Goal: Complete application form

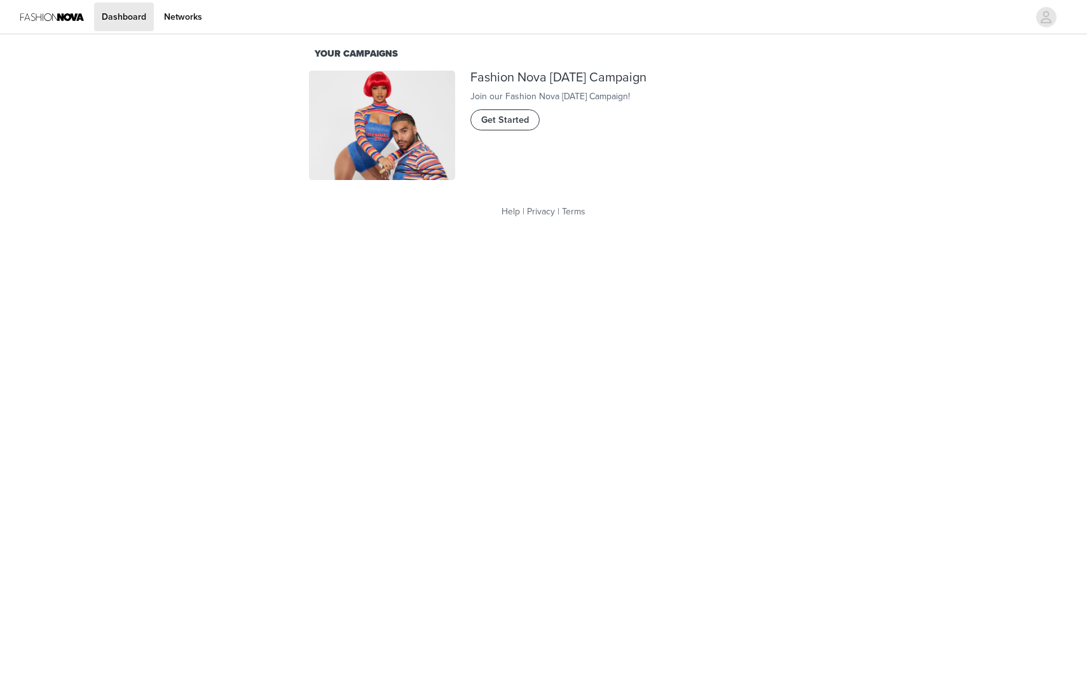
click at [519, 127] on span "Get Started" at bounding box center [505, 120] width 48 height 14
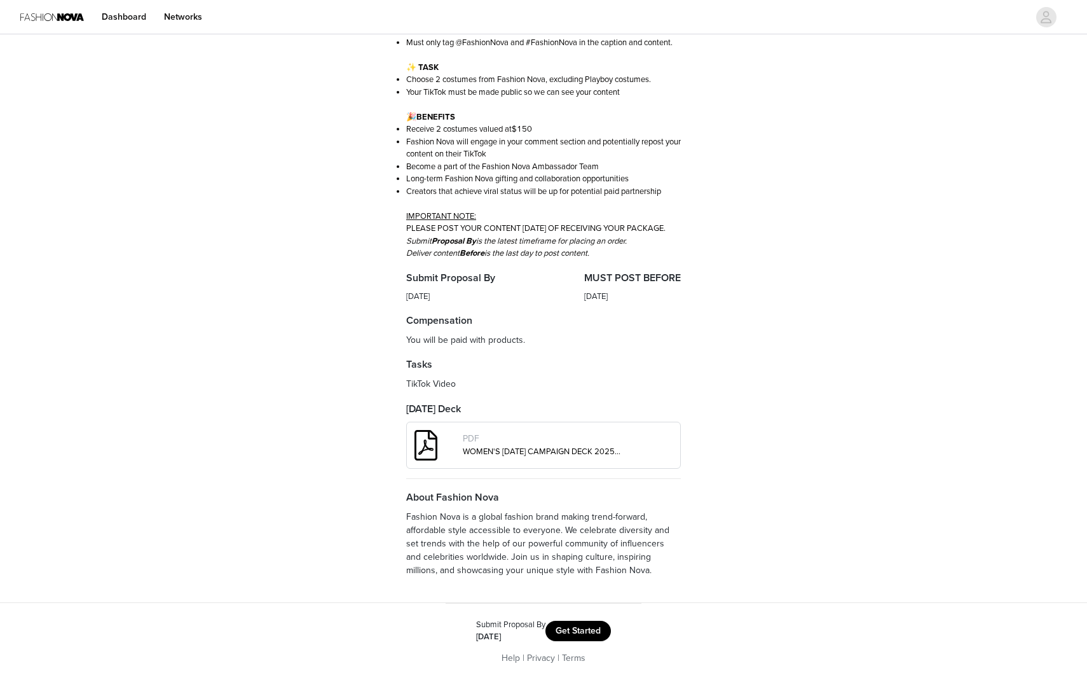
scroll to position [193, 0]
click at [569, 638] on button "Get Started" at bounding box center [578, 631] width 65 height 20
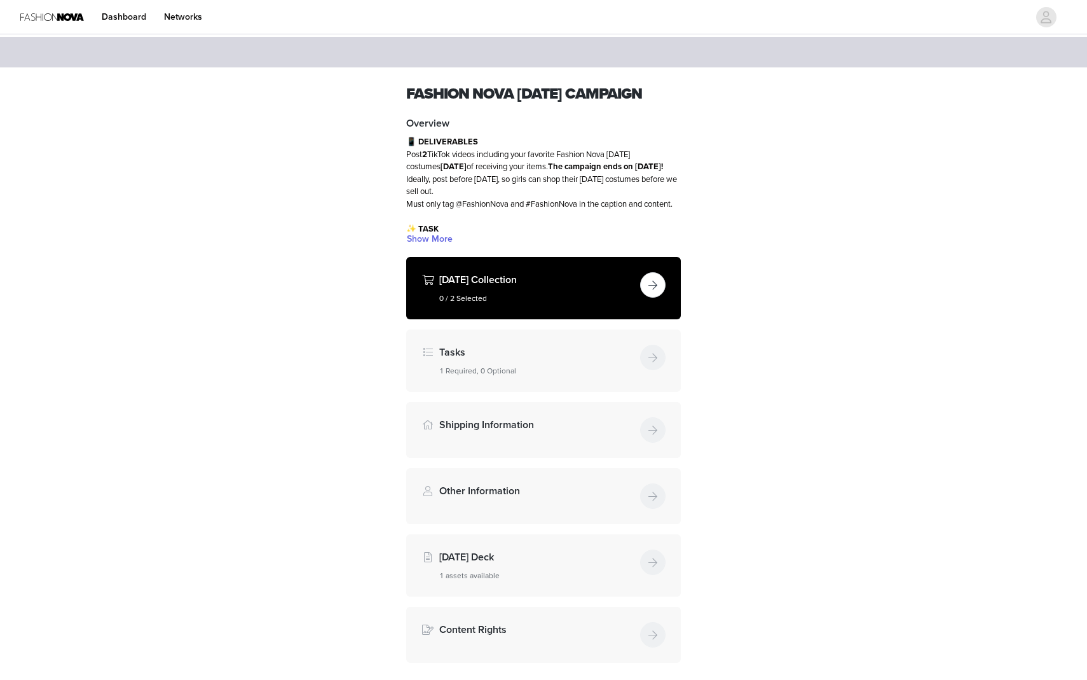
click at [661, 298] on button "button" at bounding box center [652, 284] width 25 height 25
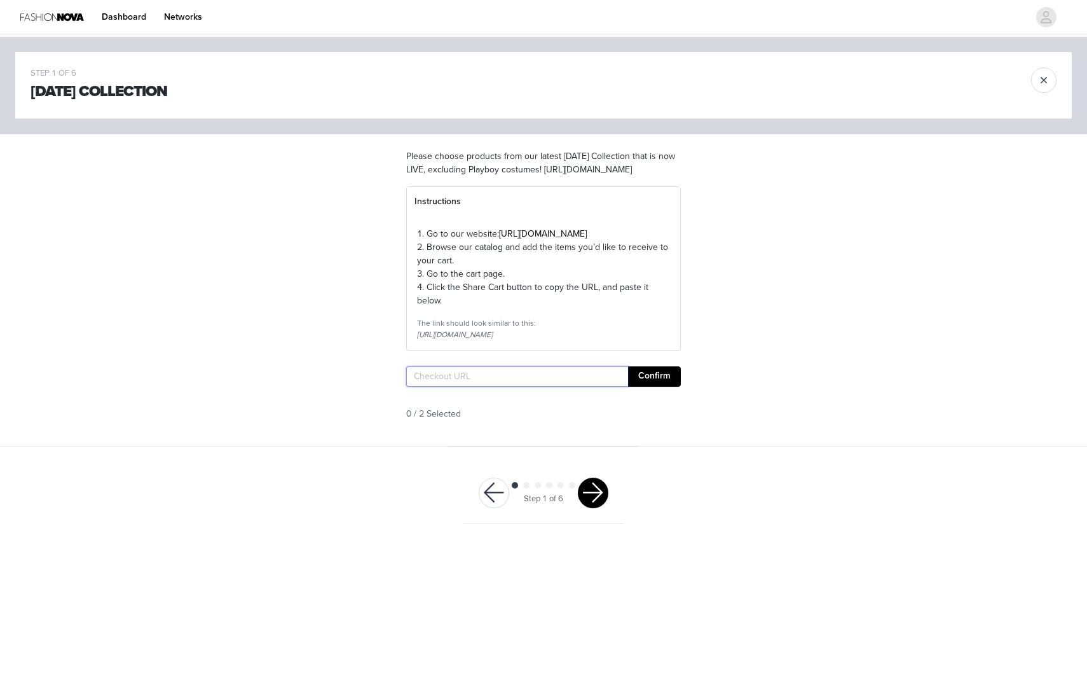
click at [469, 387] on input "text" at bounding box center [517, 376] width 222 height 20
paste input "[URL][DOMAIN_NAME]"
type input "[URL][DOMAIN_NAME]"
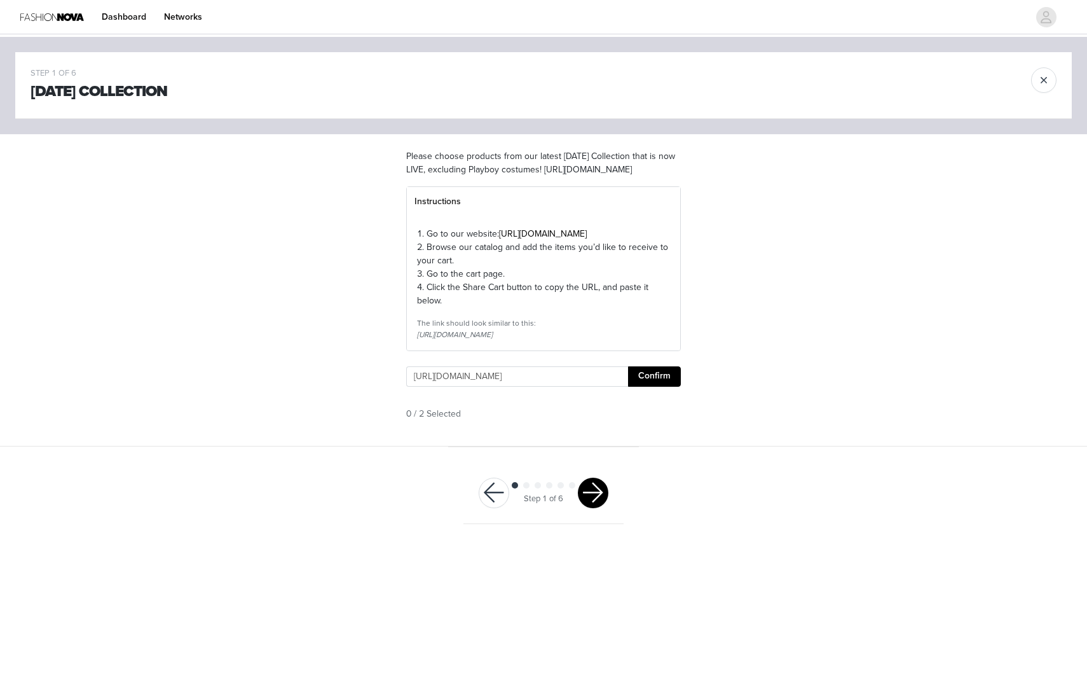
click at [649, 387] on button "Confirm" at bounding box center [654, 376] width 53 height 20
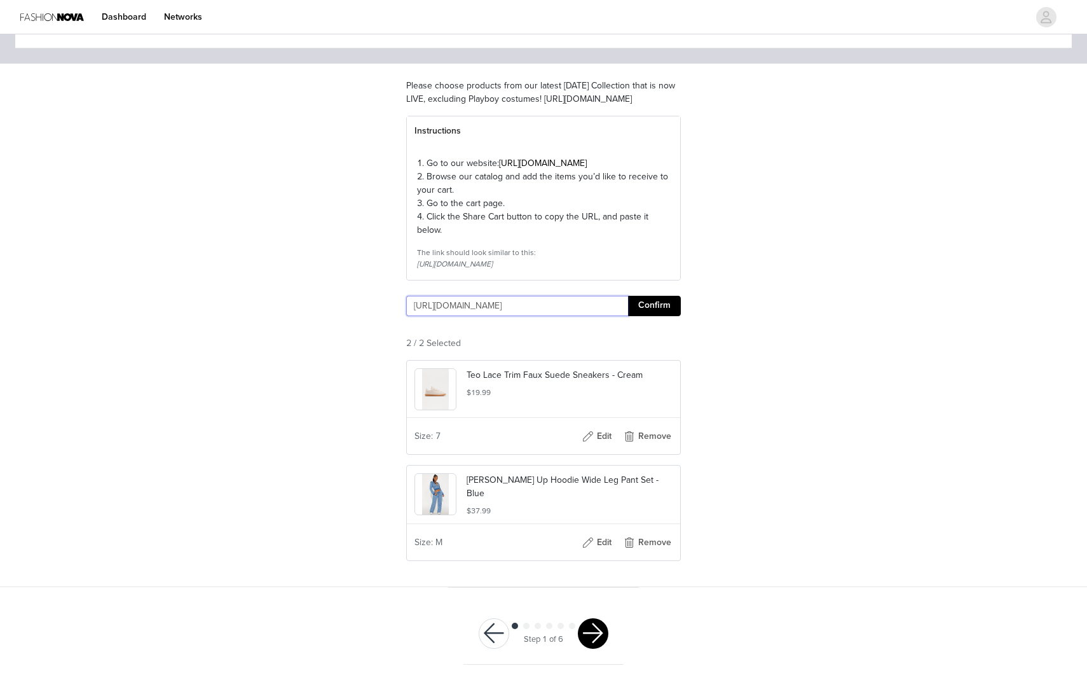
scroll to position [107, 0]
click at [591, 633] on button "button" at bounding box center [593, 633] width 31 height 31
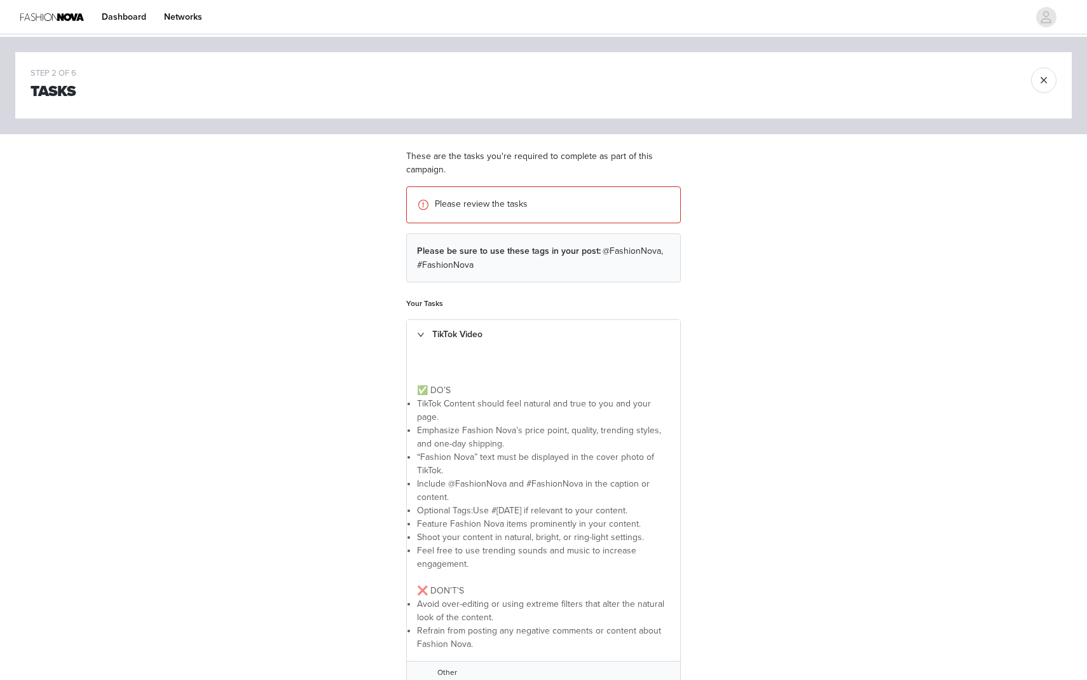
scroll to position [134, 0]
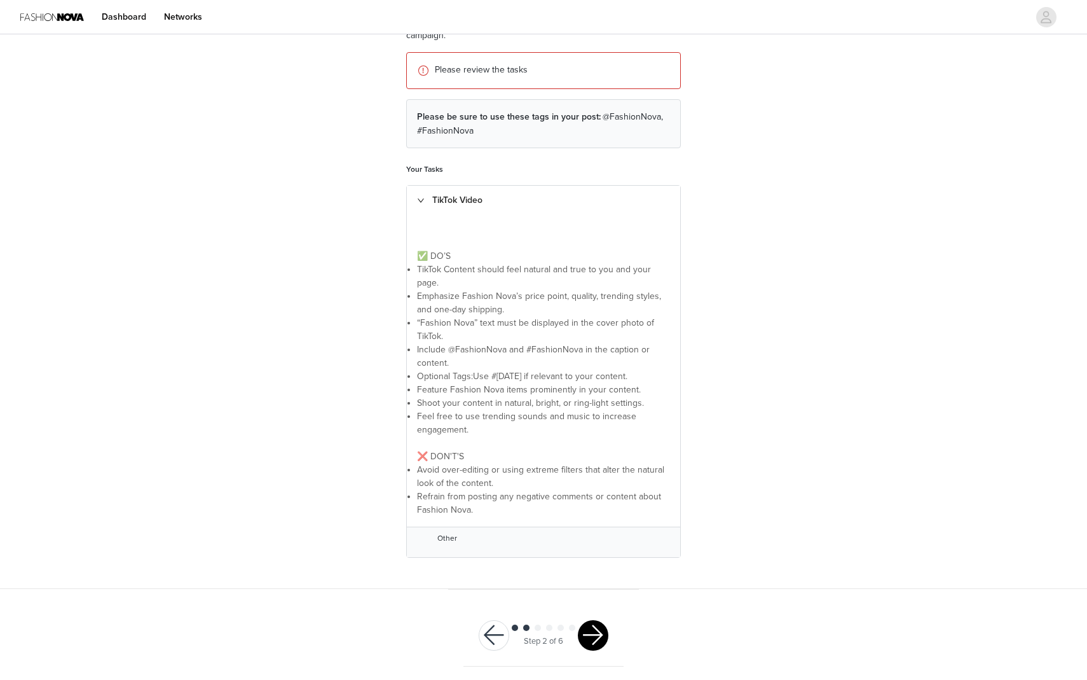
click at [584, 630] on button "button" at bounding box center [593, 635] width 31 height 31
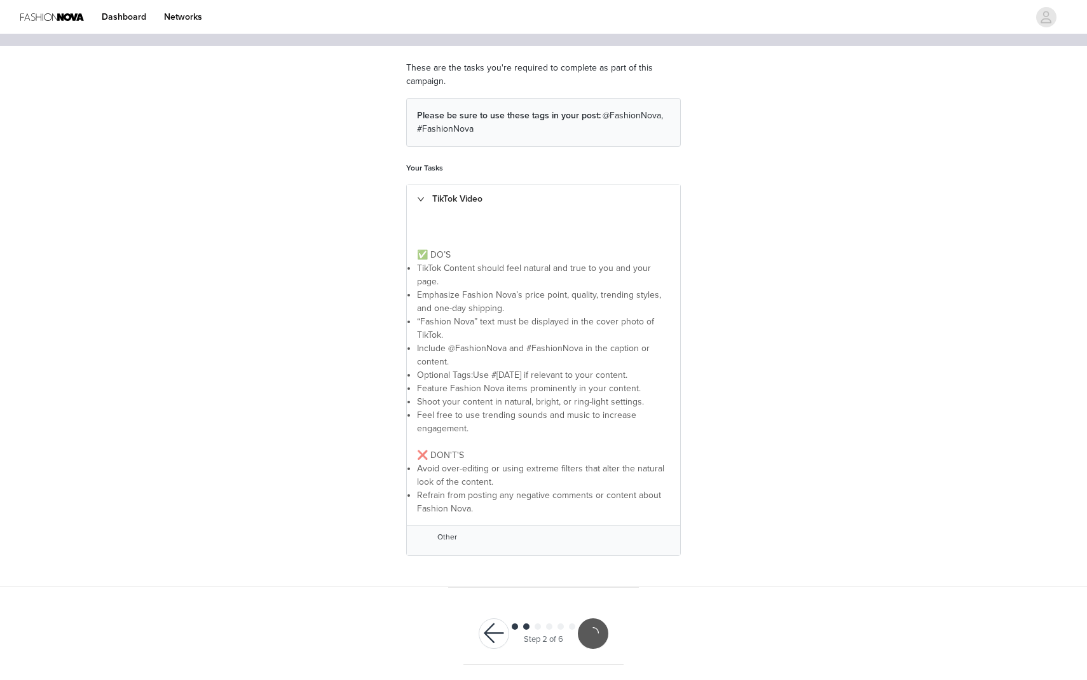
scroll to position [87, 0]
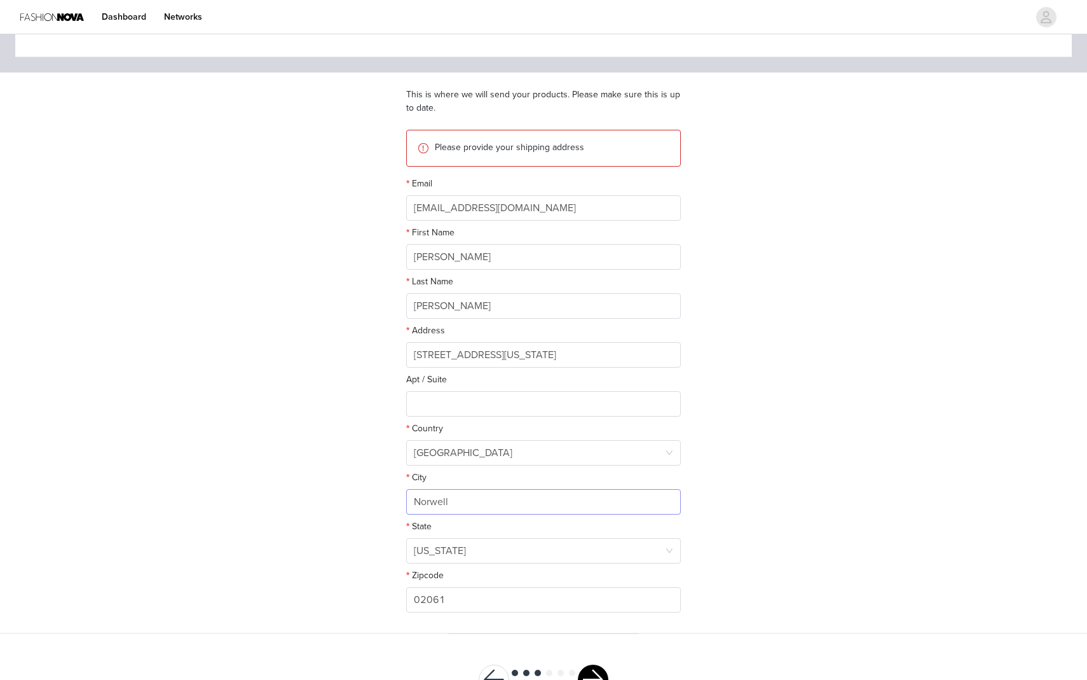
scroll to position [69, 0]
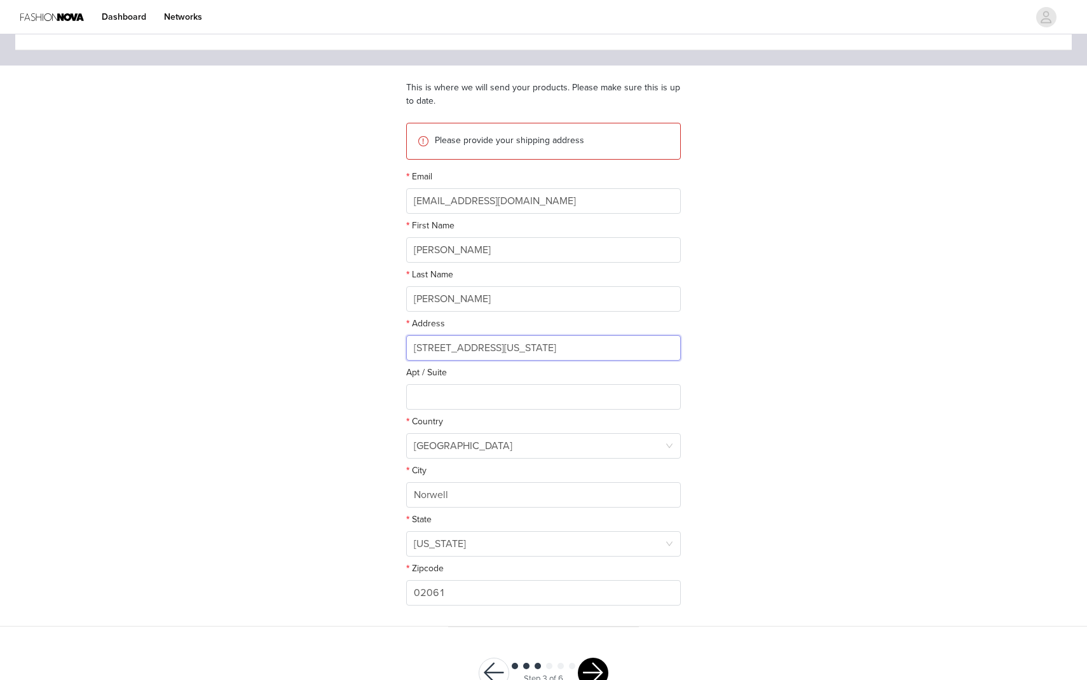
click at [511, 350] on input "[STREET_ADDRESS][US_STATE]" at bounding box center [543, 347] width 275 height 25
type input "1"
type input "[STREET_ADDRESS]"
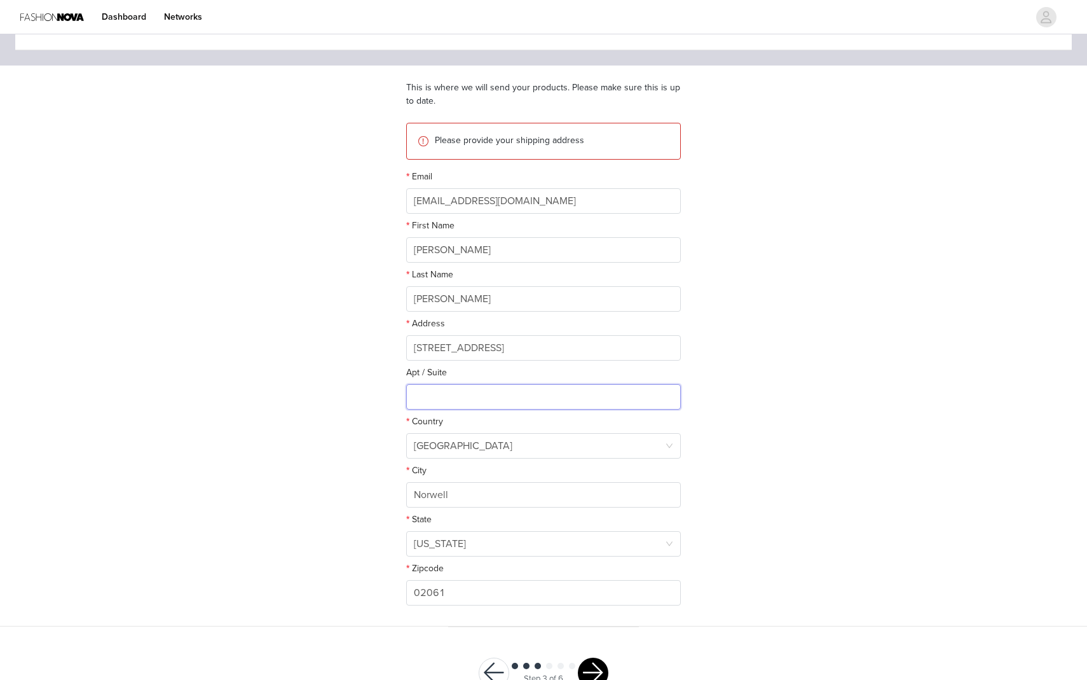
click at [520, 401] on input "text" at bounding box center [543, 396] width 275 height 25
type input "546"
click at [499, 484] on input "Norwell" at bounding box center [543, 494] width 275 height 25
click at [499, 485] on input "Norwell" at bounding box center [543, 494] width 275 height 25
type input "[GEOGRAPHIC_DATA]"
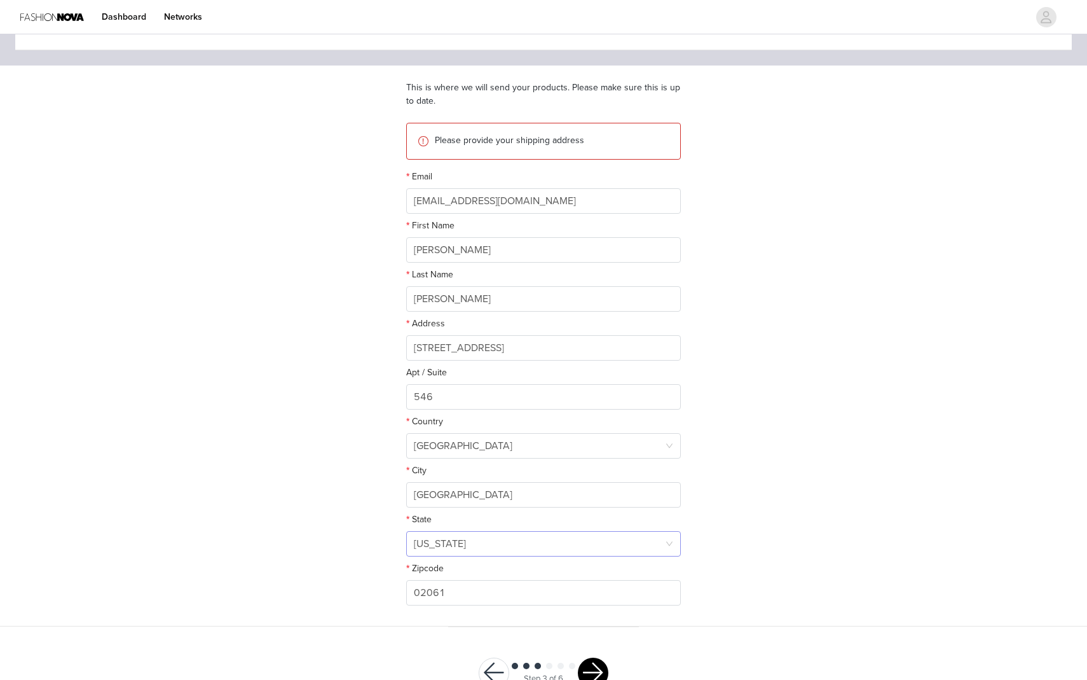
click at [483, 540] on div "[US_STATE]" at bounding box center [539, 544] width 251 height 24
click at [483, 540] on input at bounding box center [539, 544] width 251 height 24
type input "[PERSON_NAME]"
click at [483, 554] on input "[PERSON_NAME]" at bounding box center [539, 544] width 251 height 24
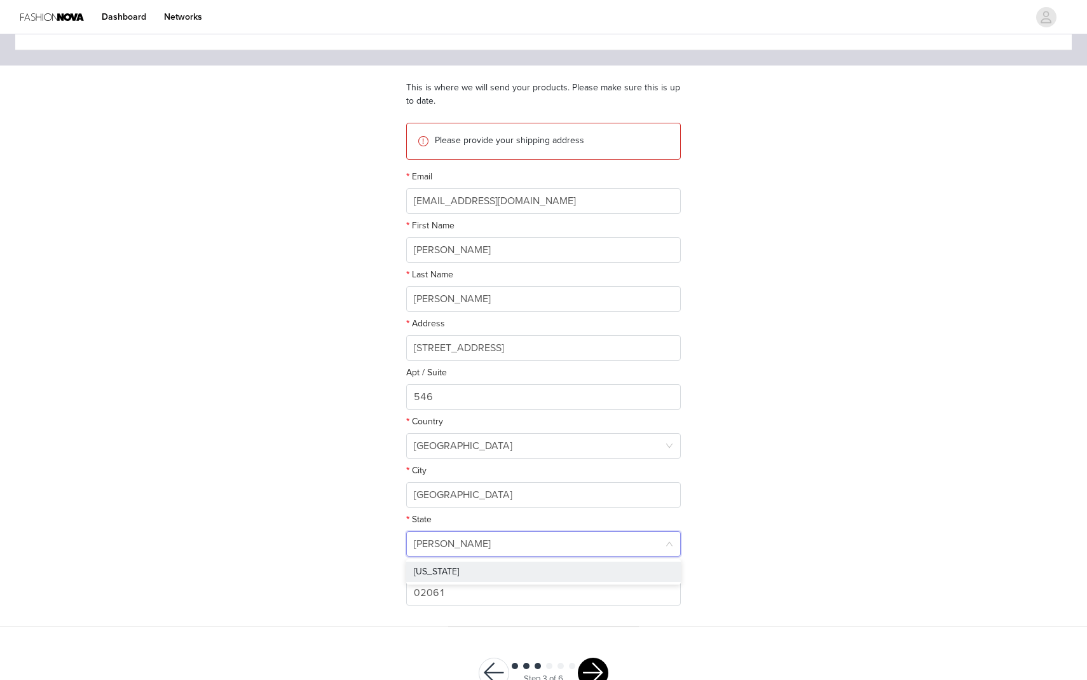
click at [483, 561] on ul "[US_STATE]" at bounding box center [543, 571] width 275 height 25
click at [481, 572] on li "[US_STATE]" at bounding box center [543, 571] width 275 height 20
click at [456, 596] on input "02061" at bounding box center [543, 592] width 275 height 25
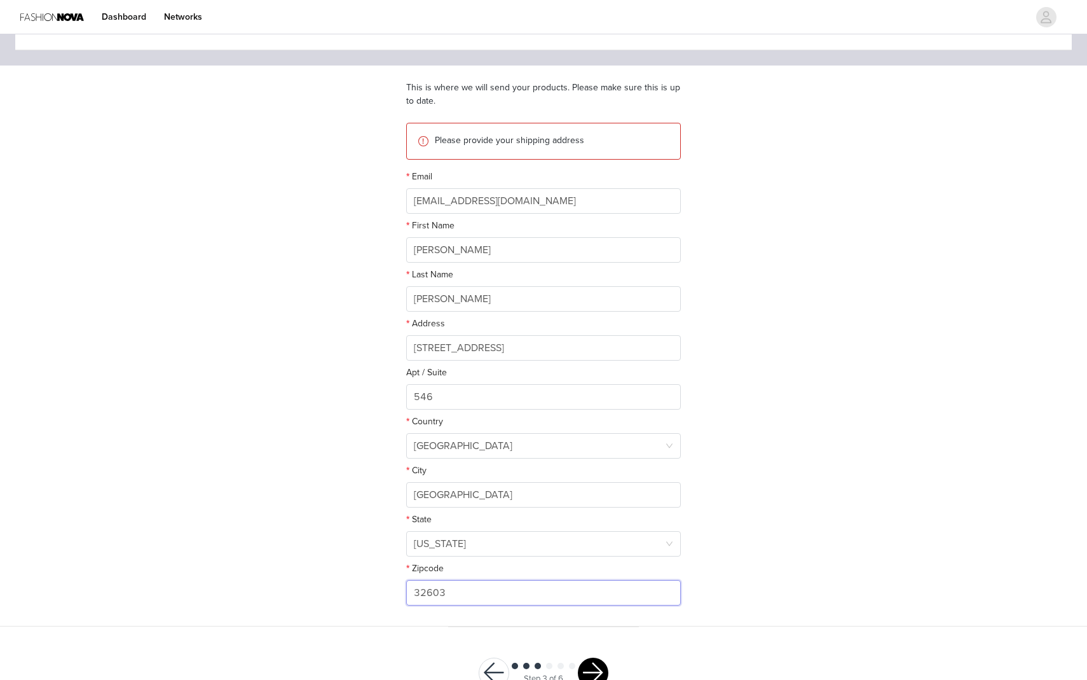
type input "32603"
click at [804, 422] on div "STEP 3 OF 6 Shipping Information This is where we will send your products. Plea…" at bounding box center [543, 297] width 1087 height 658
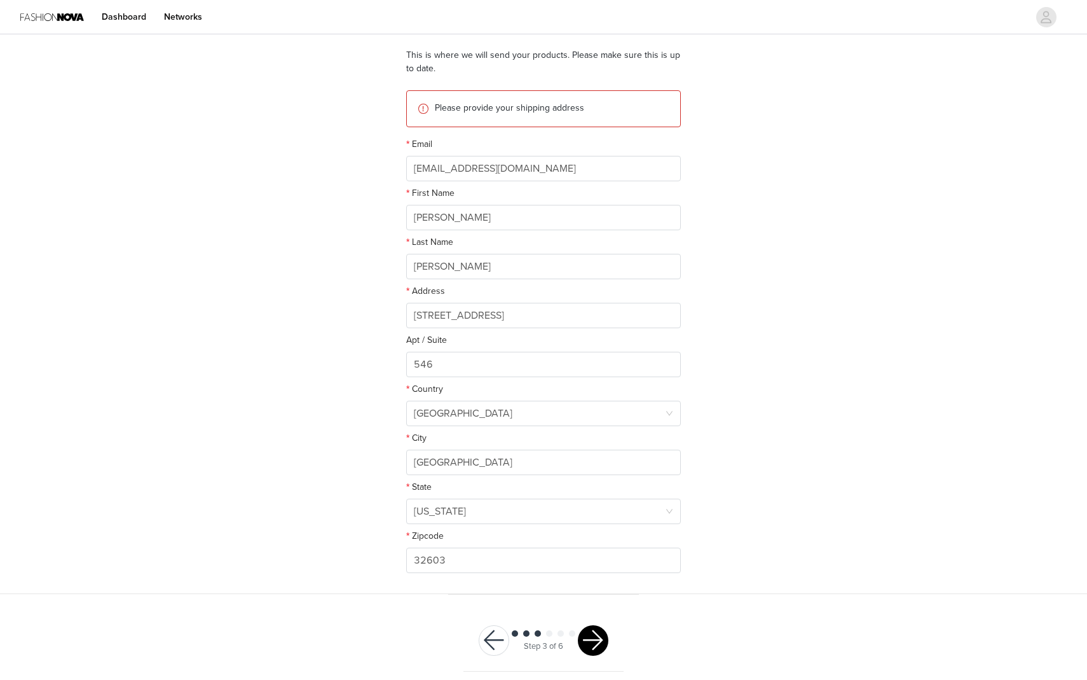
scroll to position [106, 0]
click at [593, 632] on button "button" at bounding box center [593, 636] width 31 height 31
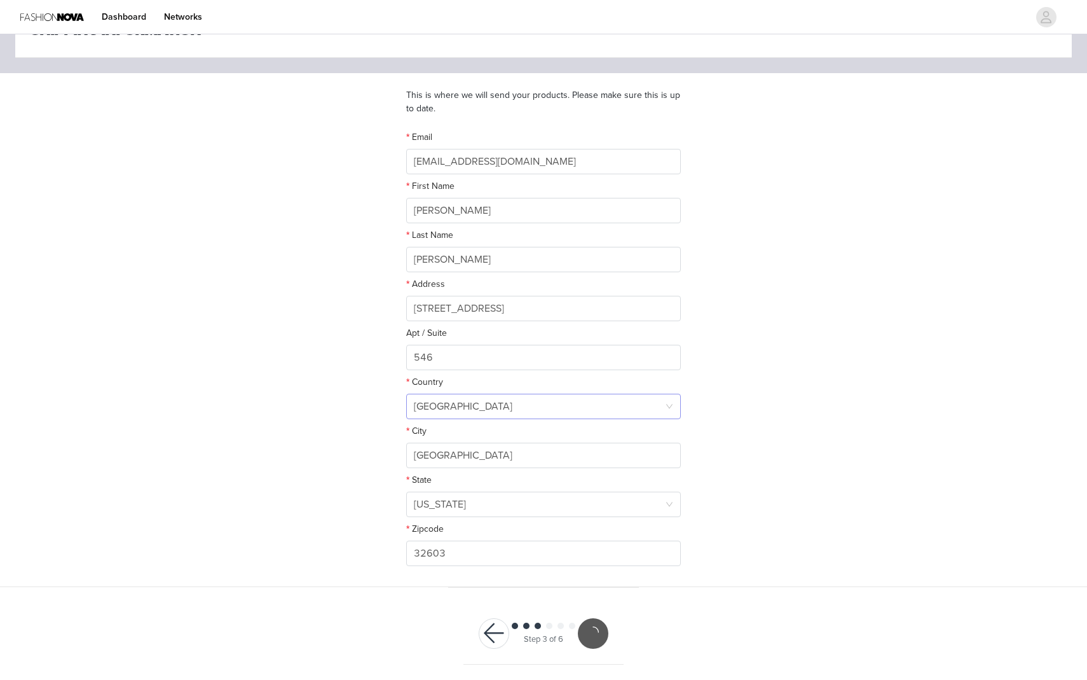
scroll to position [60, 0]
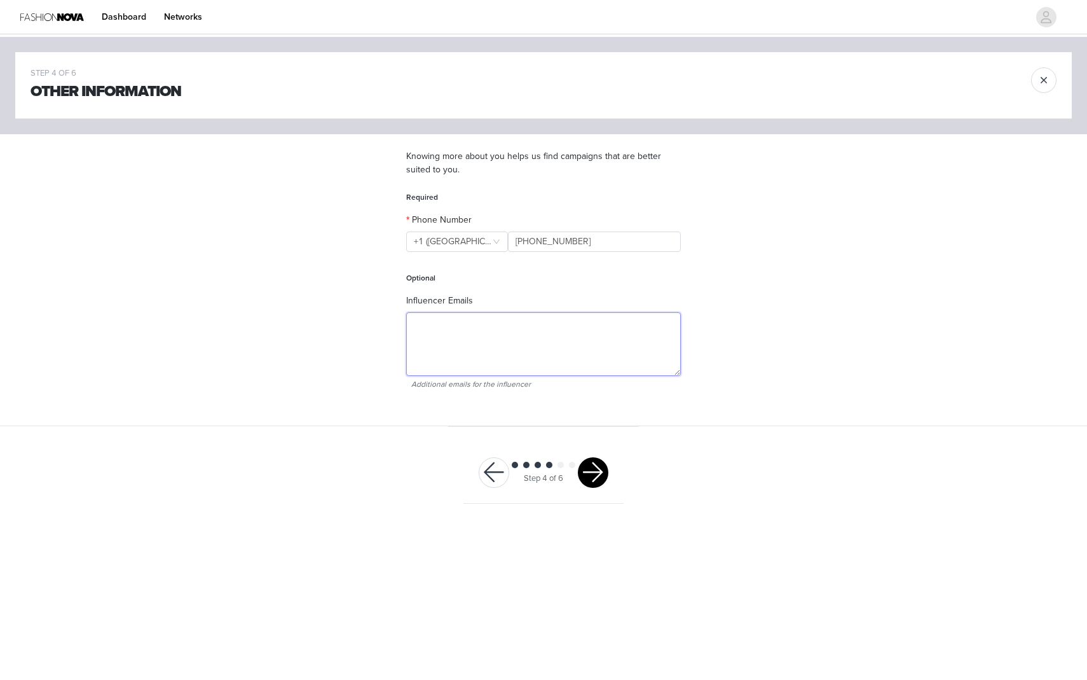
click at [589, 334] on textarea at bounding box center [543, 344] width 275 height 64
type textarea "[EMAIL_ADDRESS][DOMAIN_NAME]"
click at [587, 487] on div at bounding box center [593, 472] width 31 height 31
click at [593, 459] on button "button" at bounding box center [593, 472] width 31 height 31
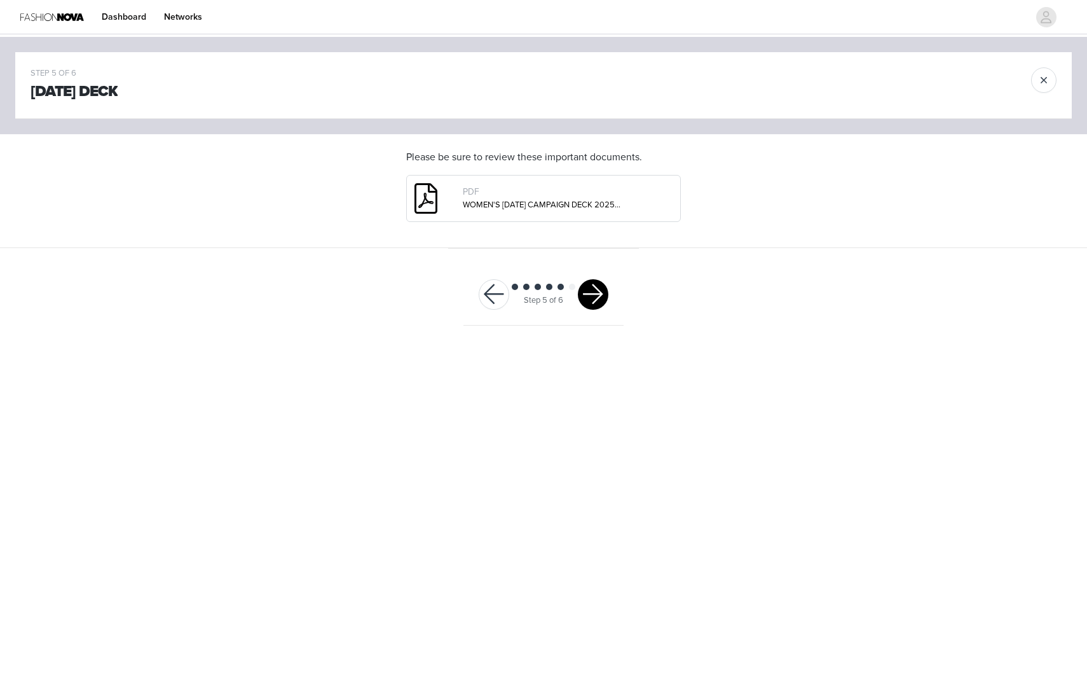
click at [590, 286] on button "button" at bounding box center [593, 294] width 31 height 31
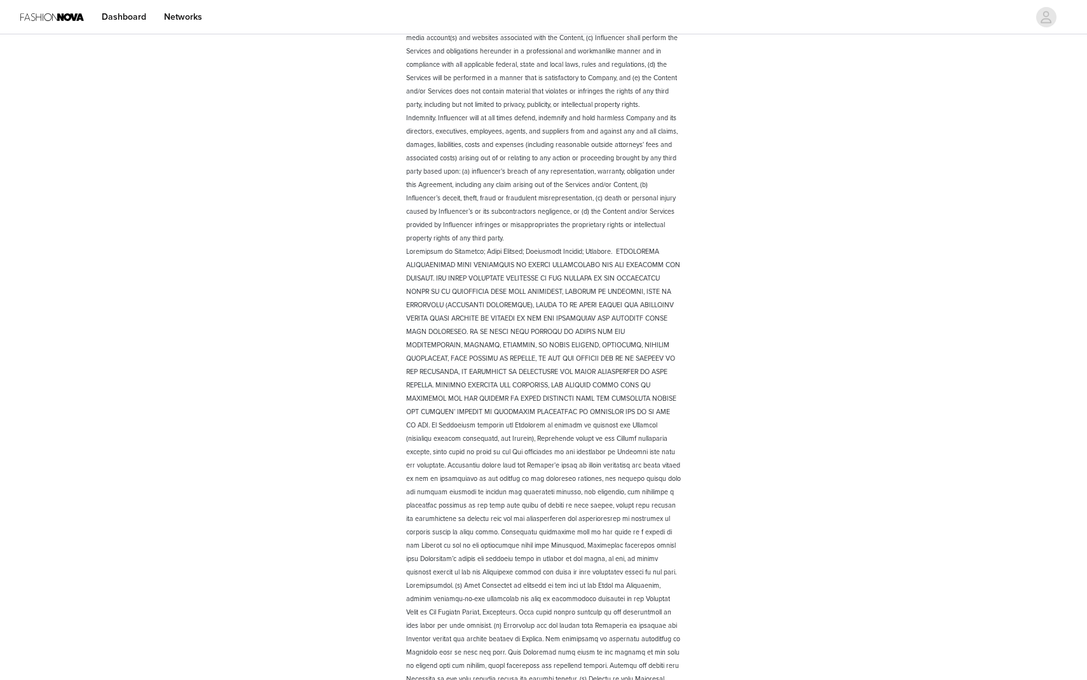
scroll to position [1545, 0]
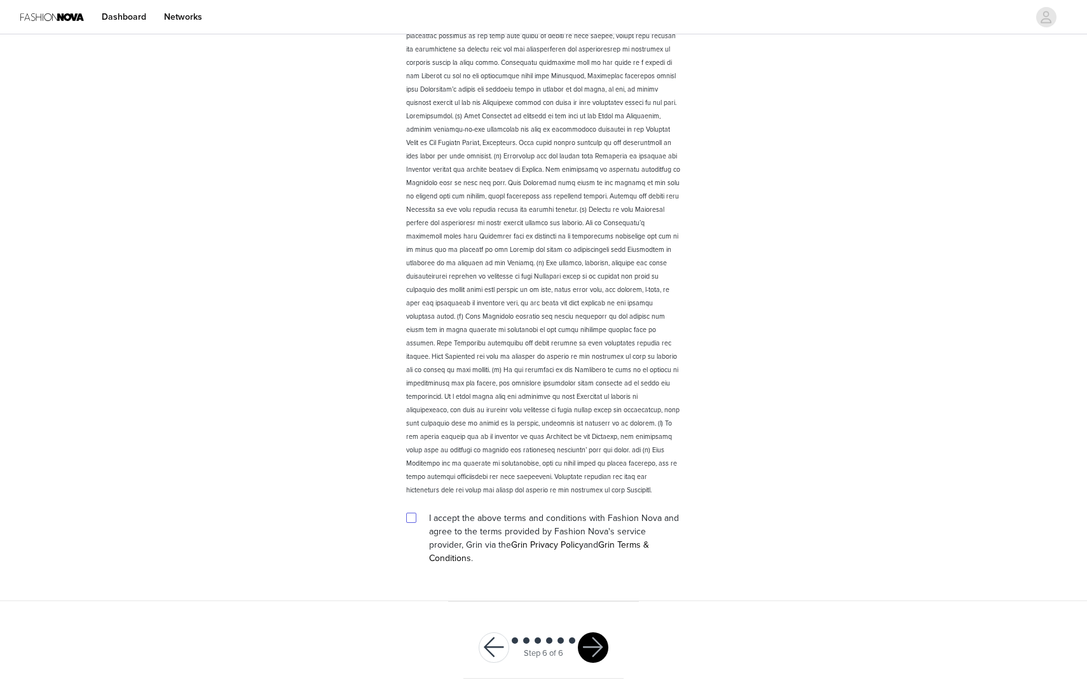
click at [415, 521] on span at bounding box center [411, 518] width 10 height 10
click at [415, 521] on input "checkbox" at bounding box center [410, 517] width 9 height 9
checkbox input "true"
click at [602, 636] on button "button" at bounding box center [593, 647] width 31 height 31
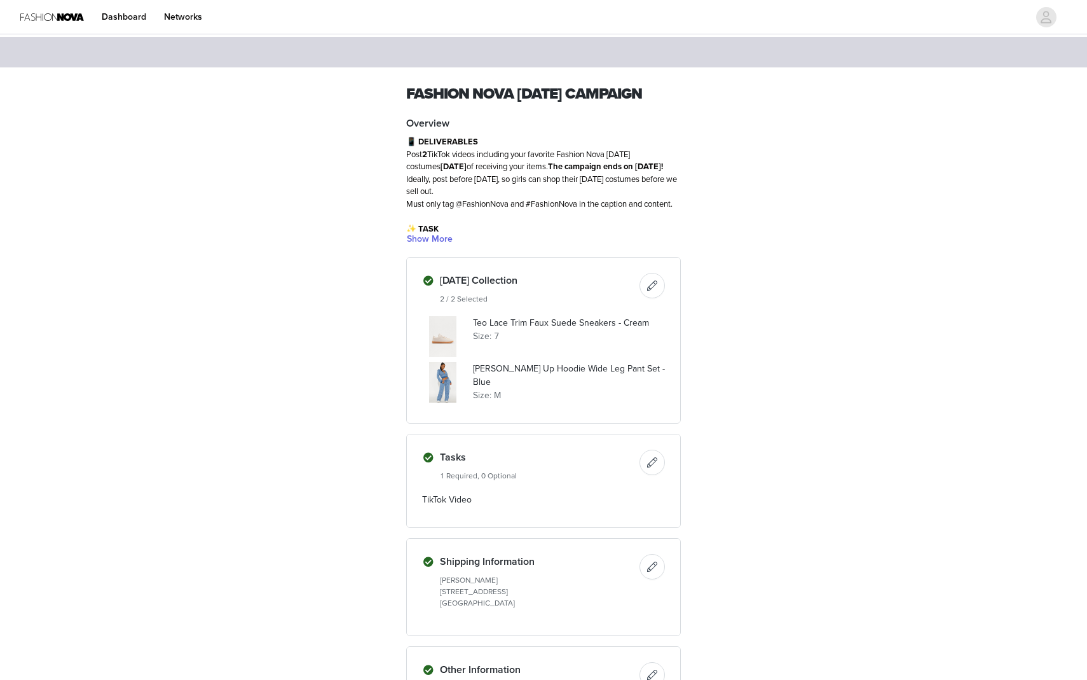
scroll to position [347, 0]
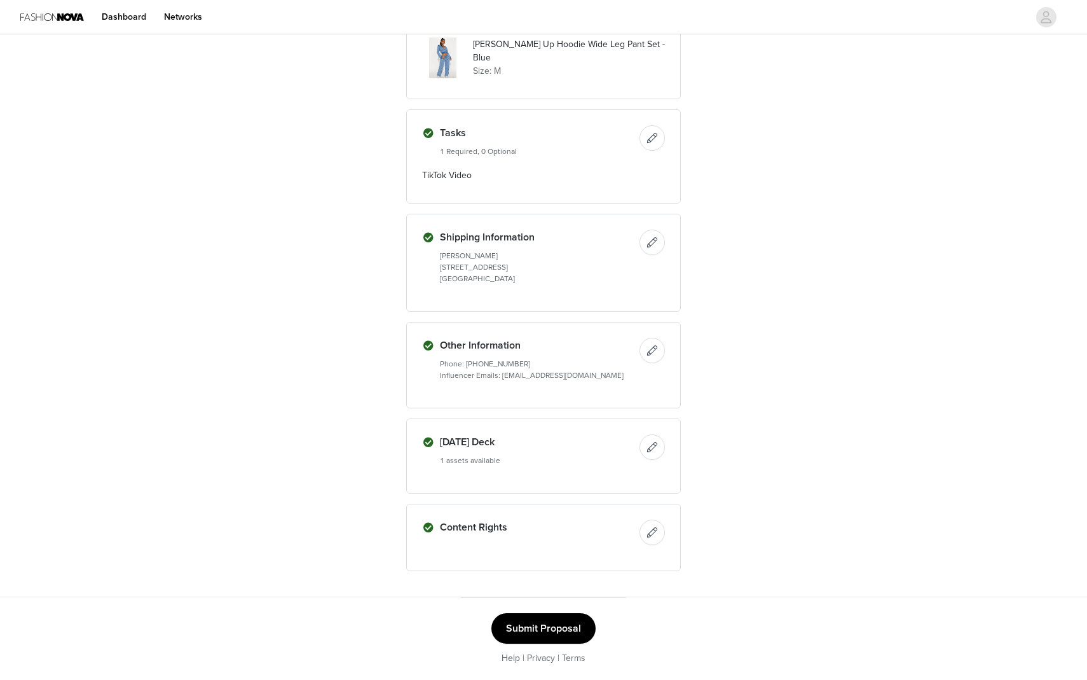
click at [534, 632] on button "Submit Proposal" at bounding box center [544, 628] width 104 height 31
